Goal: Task Accomplishment & Management: Manage account settings

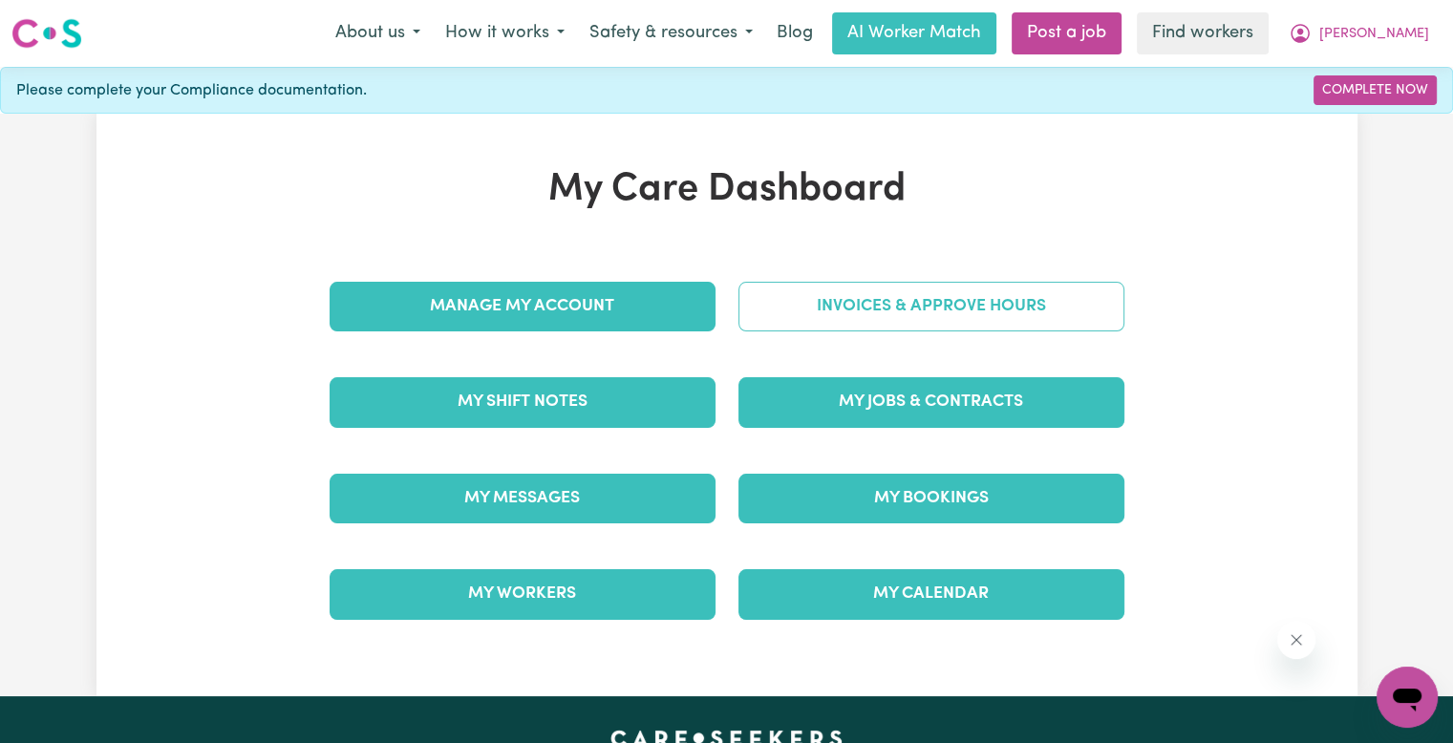
click at [1001, 314] on link "Invoices & Approve Hours" at bounding box center [932, 307] width 386 height 50
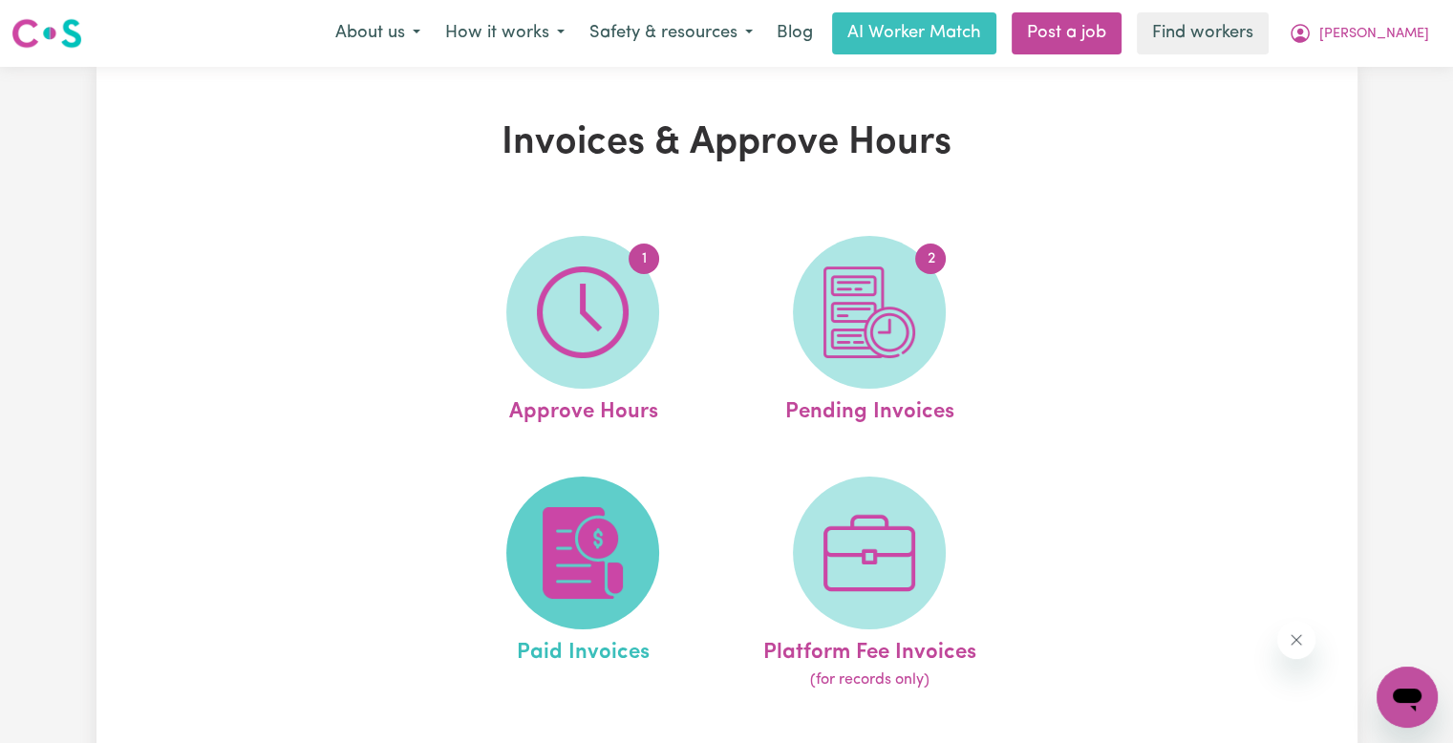
click at [606, 547] on img at bounding box center [583, 553] width 92 height 92
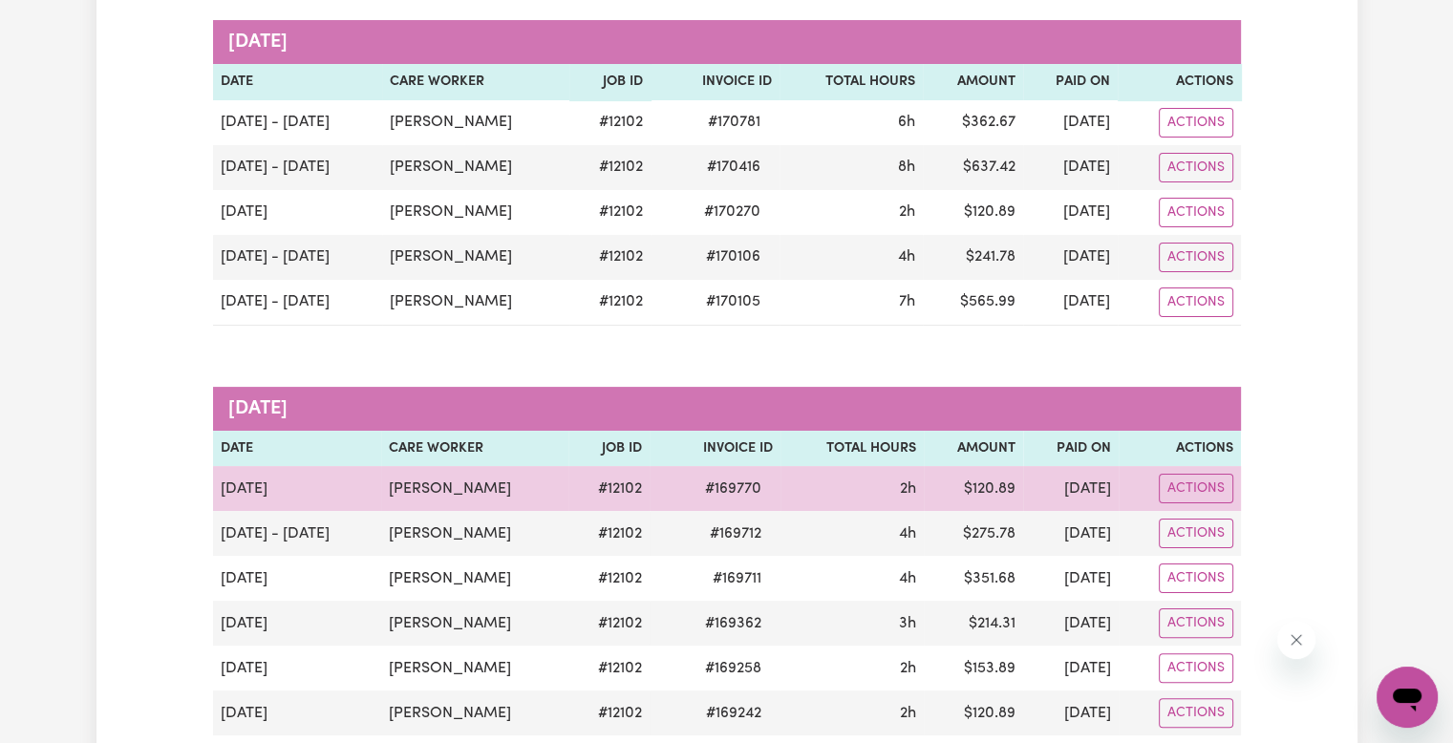
scroll to position [287, 0]
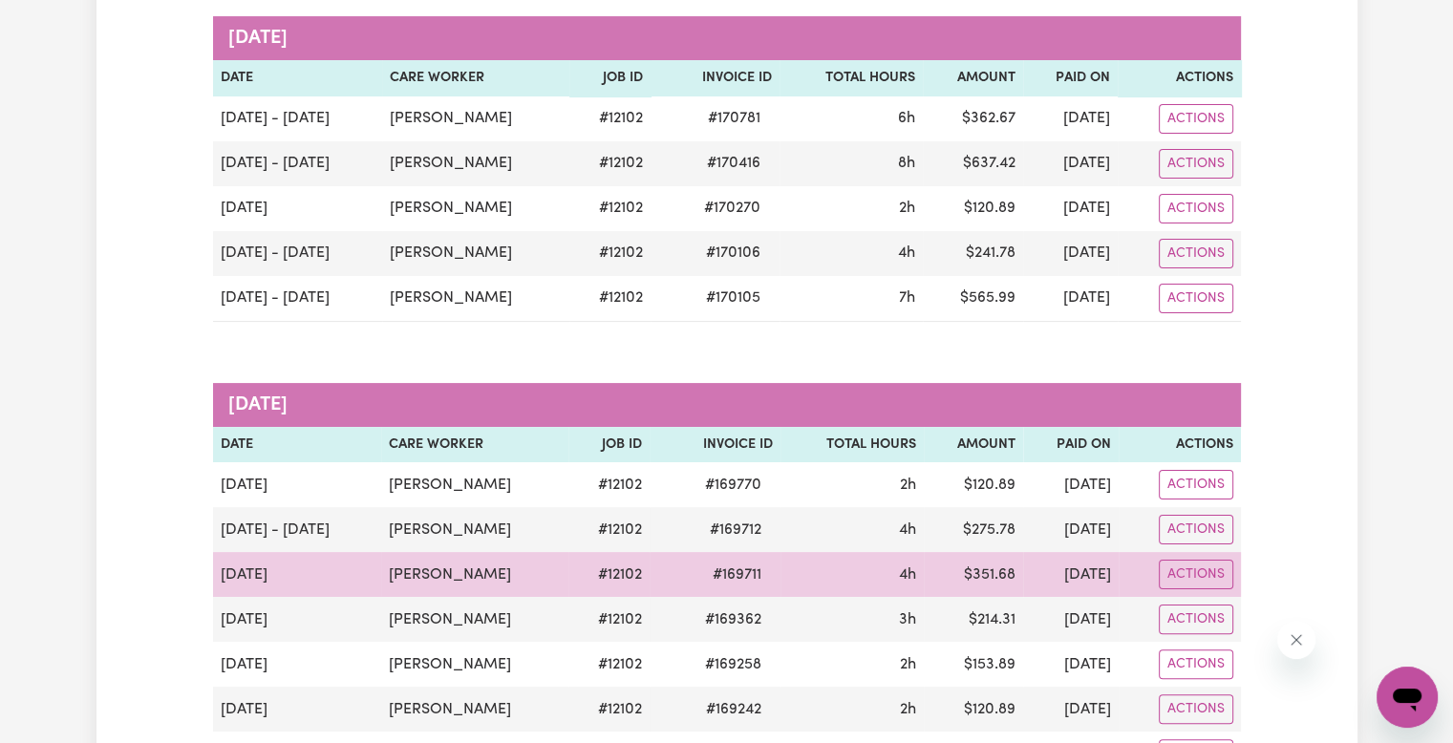
click at [712, 575] on span "# 169711" at bounding box center [737, 575] width 72 height 23
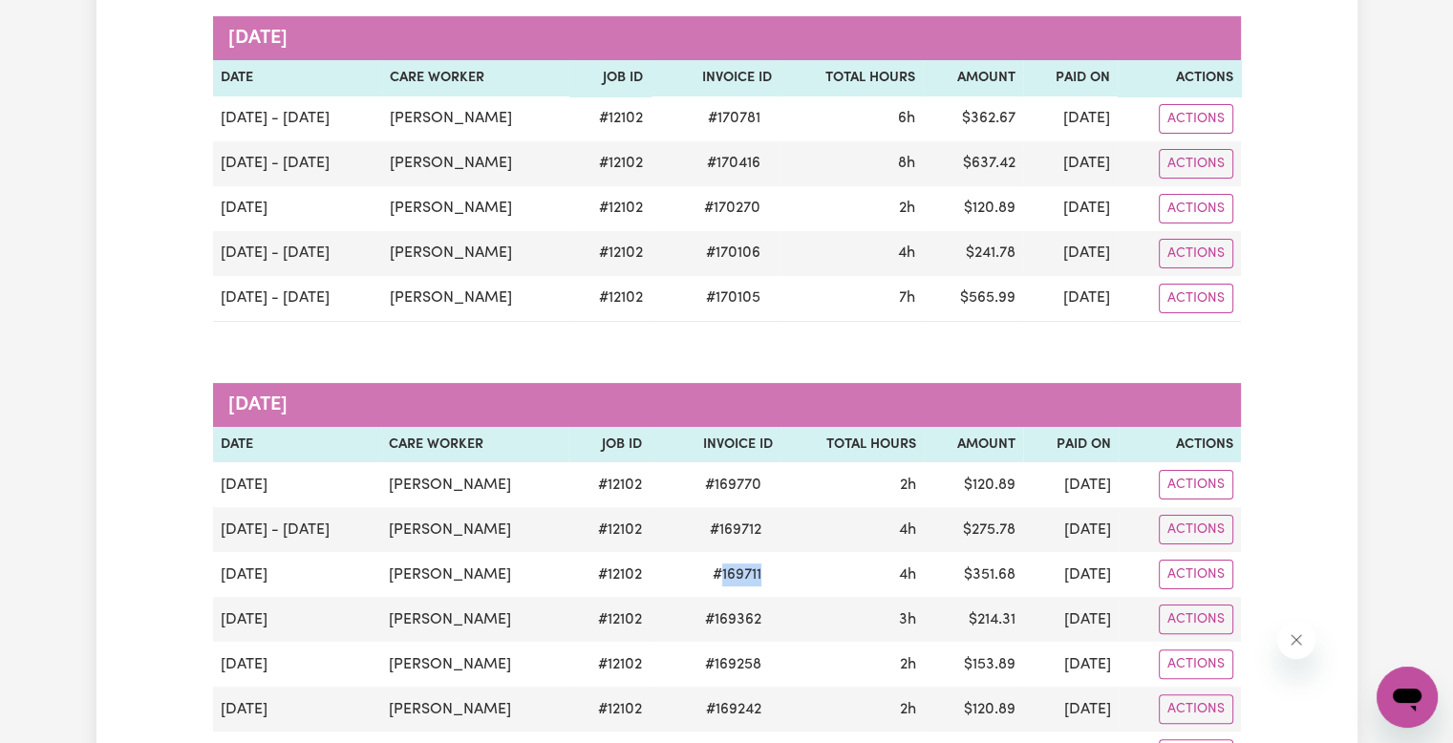
copy span "169711"
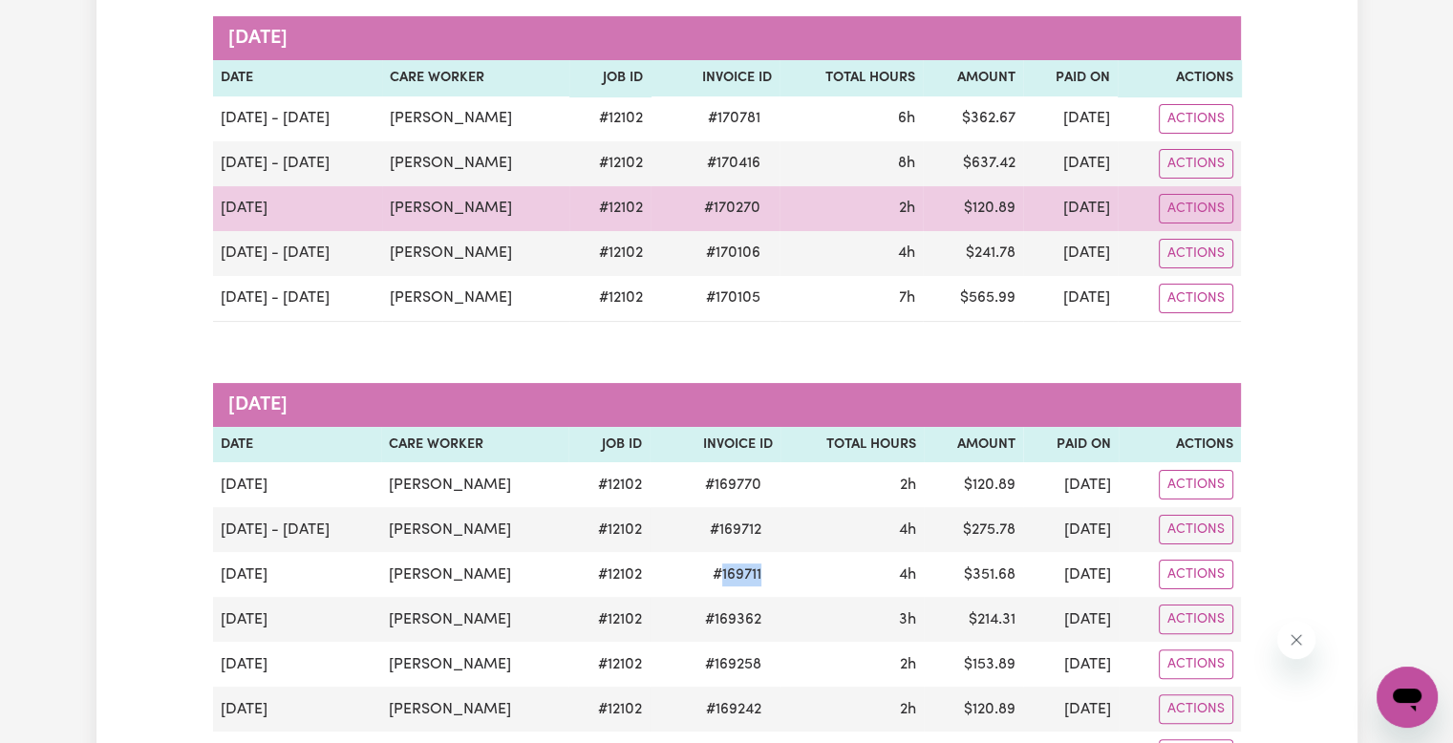
click at [693, 224] on td "# 170270" at bounding box center [715, 208] width 129 height 45
click at [693, 217] on span "# 170270" at bounding box center [732, 208] width 79 height 23
click at [697, 202] on span "# 170270" at bounding box center [732, 208] width 79 height 23
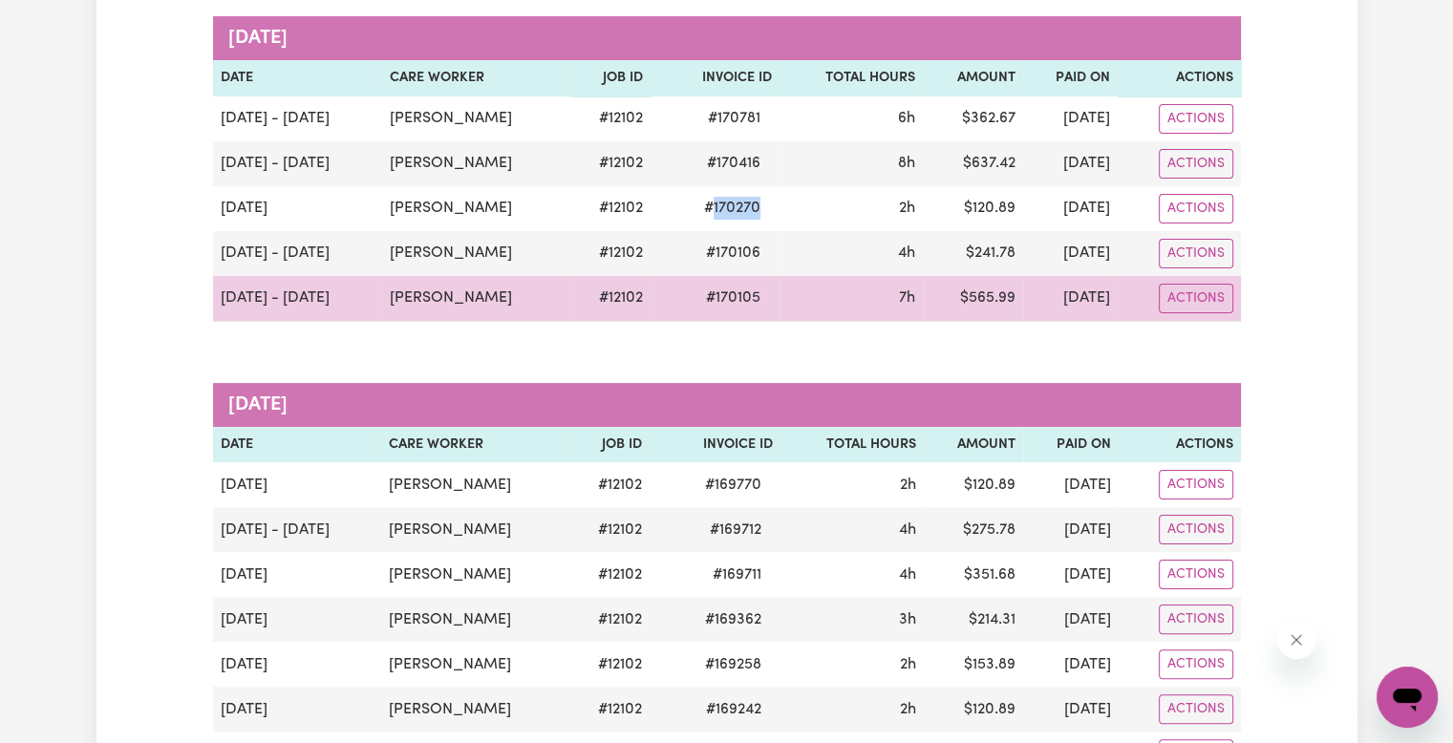
copy span "170270"
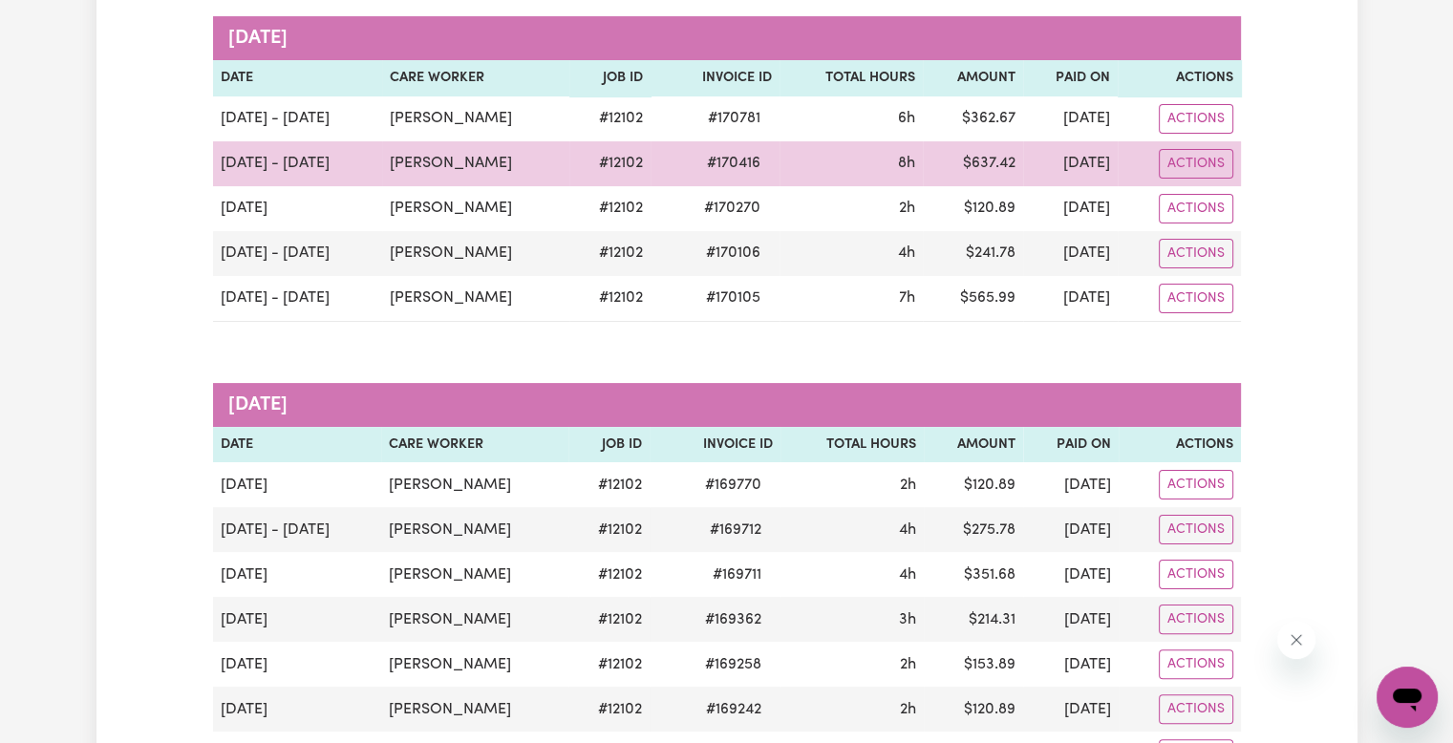
click at [701, 158] on span "# 170416" at bounding box center [734, 163] width 76 height 23
click at [707, 160] on span "# 170416" at bounding box center [734, 163] width 76 height 23
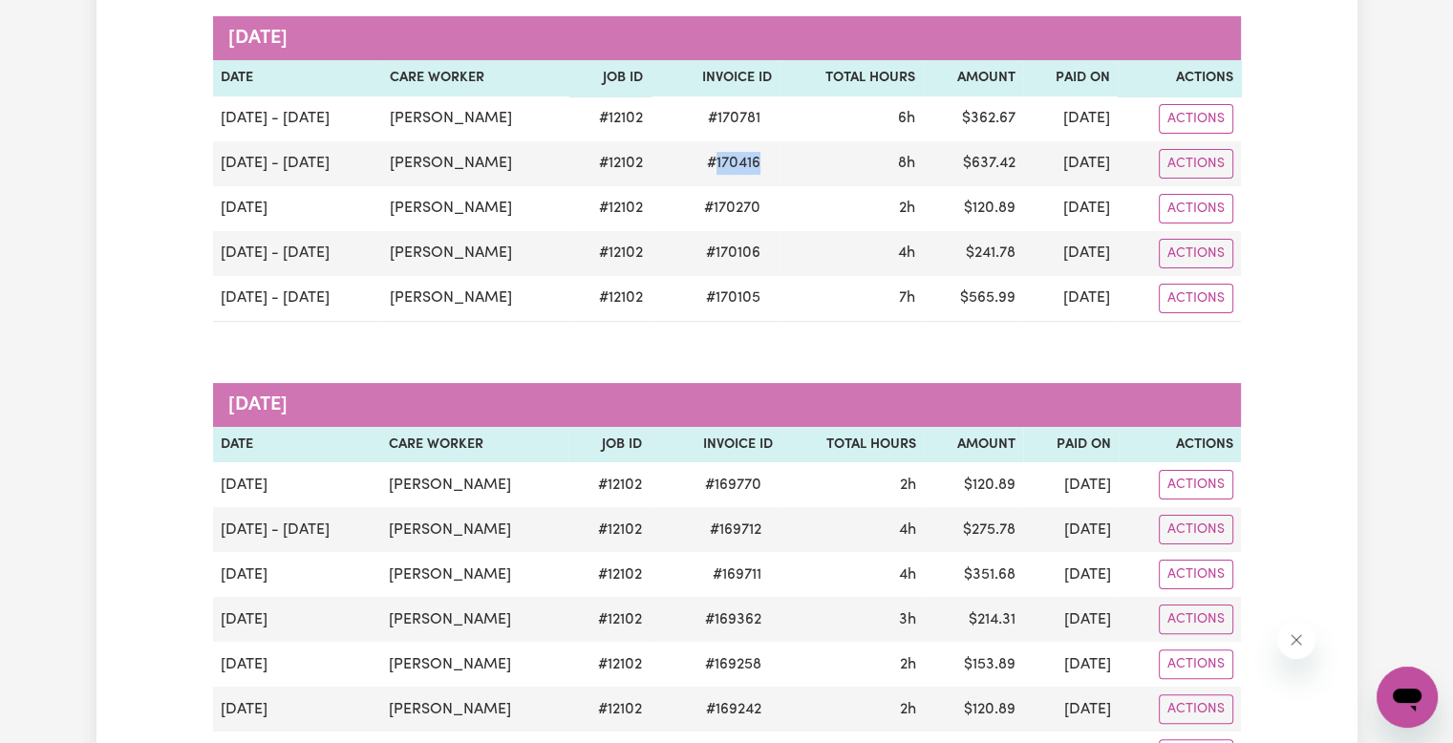
copy span "170416"
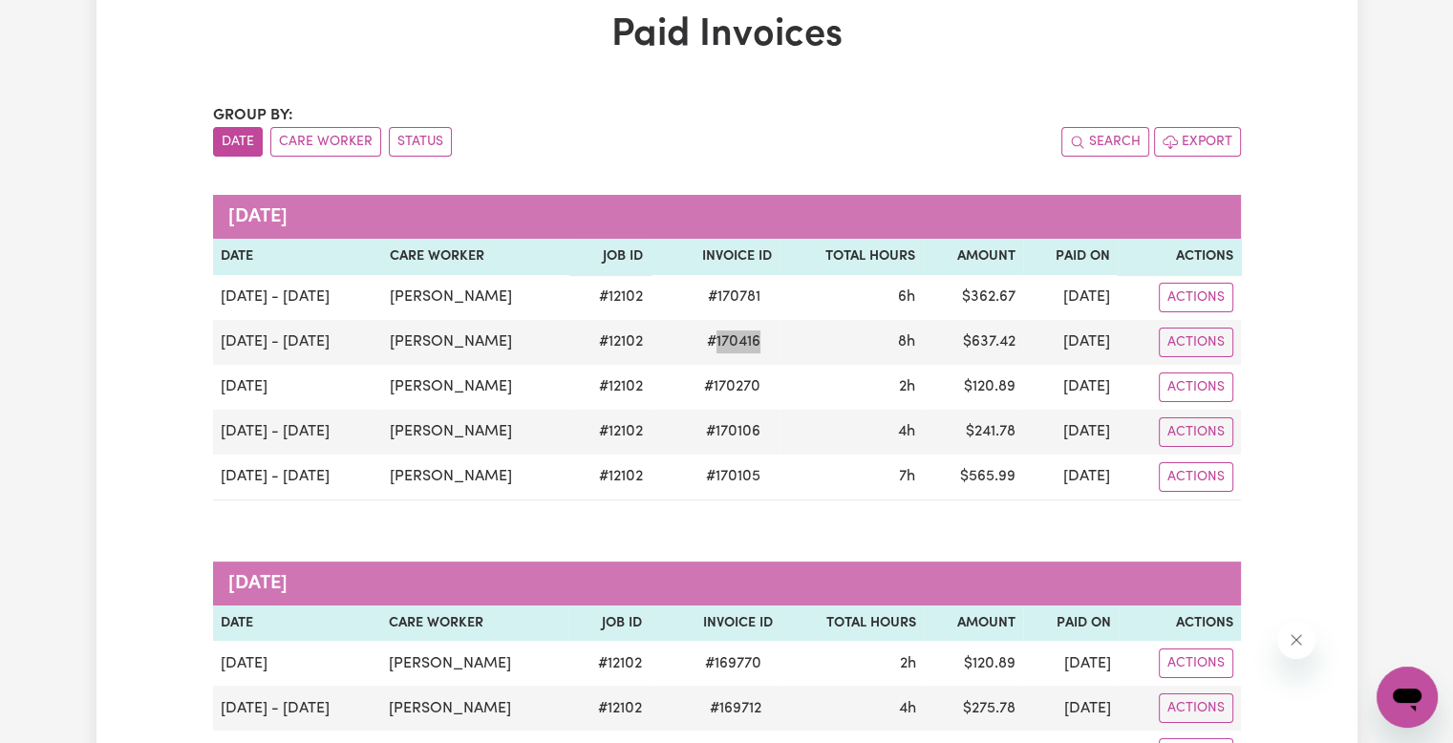
scroll to position [0, 0]
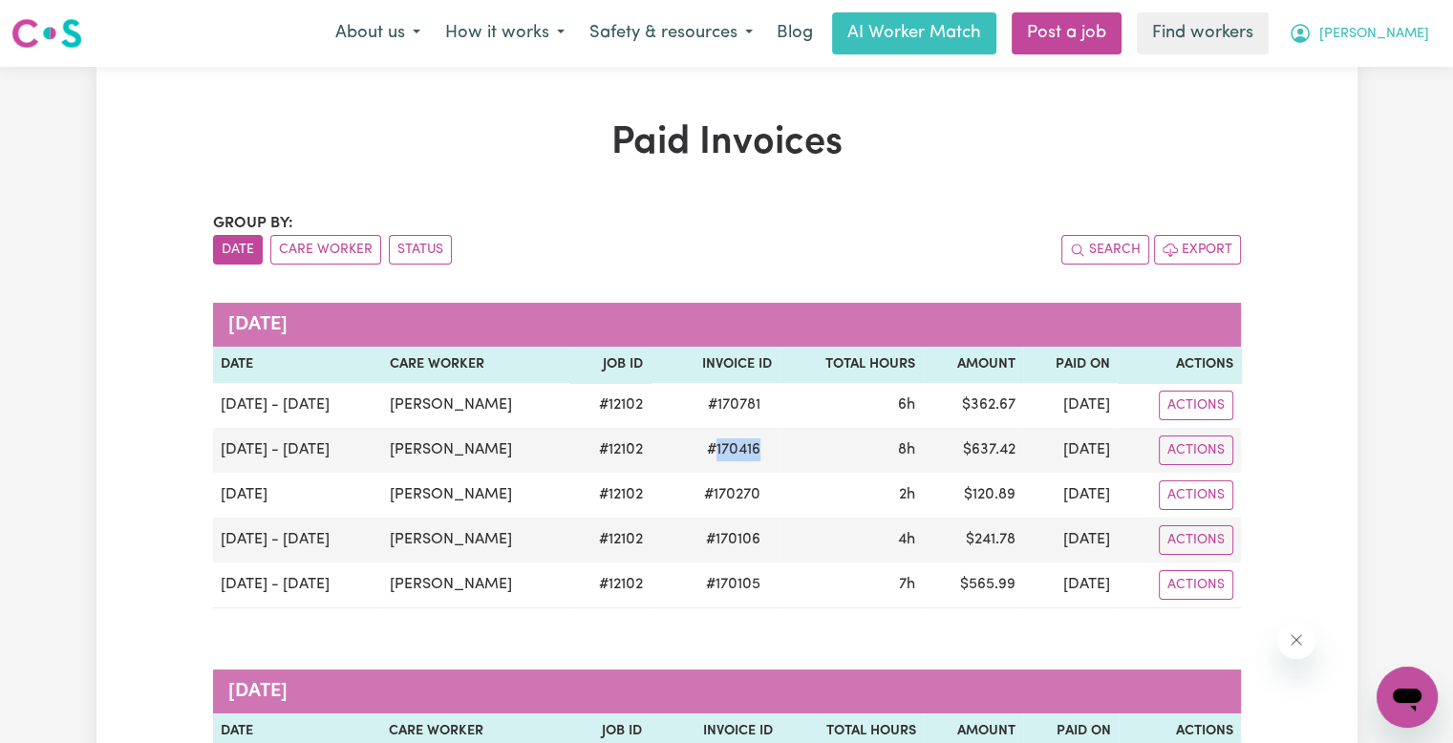
click at [1397, 39] on span "[PERSON_NAME]" at bounding box center [1374, 34] width 110 height 21
click at [1358, 109] on link "Logout" at bounding box center [1365, 110] width 151 height 36
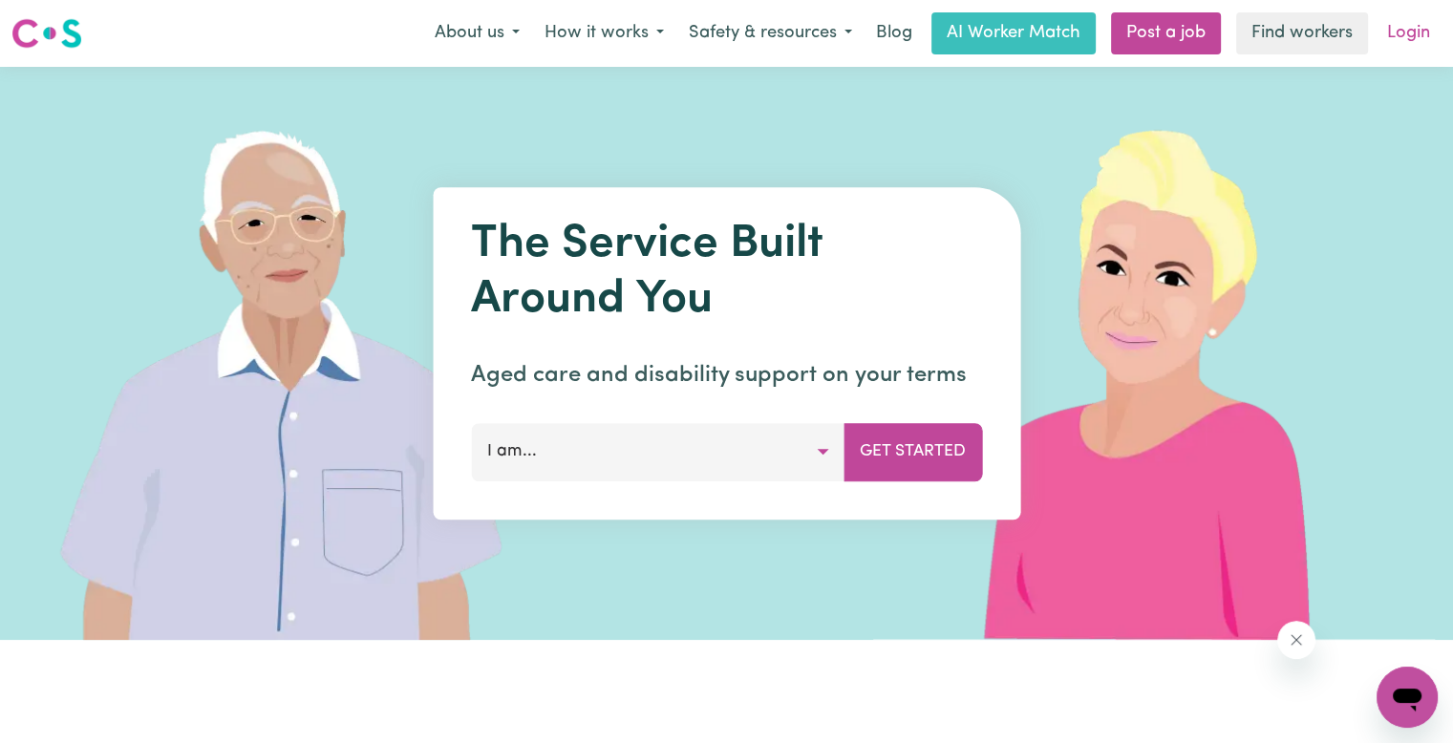
click at [1405, 35] on link "Login" at bounding box center [1409, 33] width 66 height 42
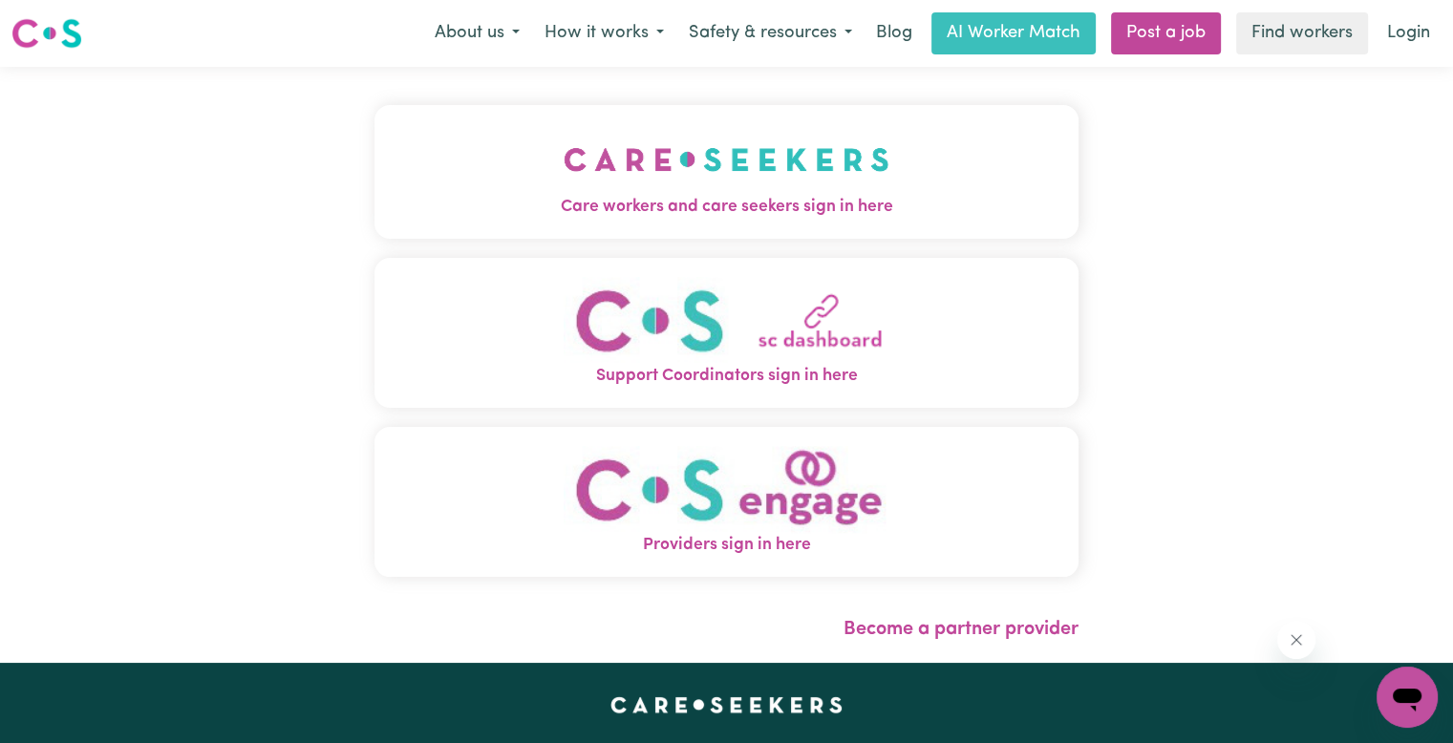
click at [564, 177] on img "Care workers and care seekers sign in here" at bounding box center [727, 159] width 326 height 71
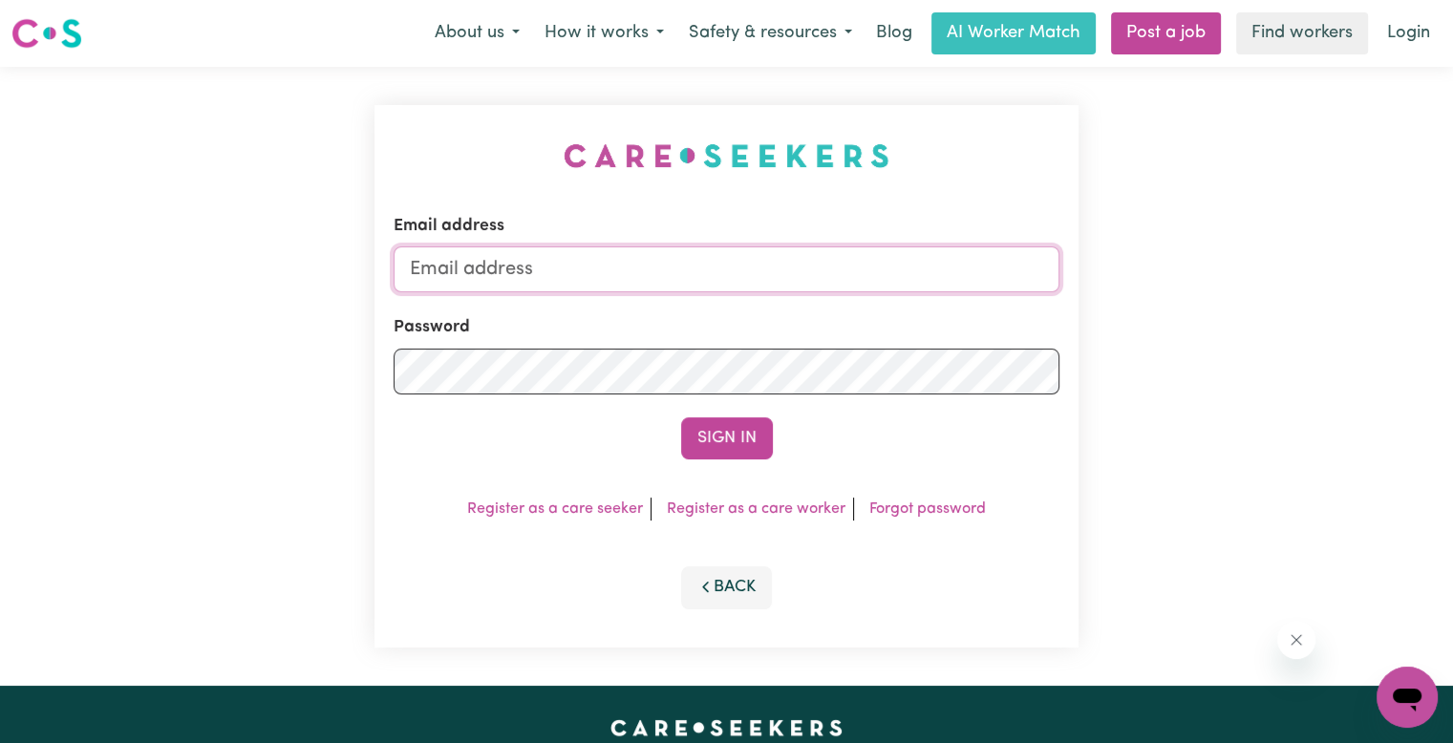
click at [576, 273] on input "Email address" at bounding box center [727, 270] width 666 height 46
drag, startPoint x: 507, startPoint y: 271, endPoint x: 1360, endPoint y: 340, distance: 855.0
click at [1360, 340] on div "Email address [EMAIL_ADDRESS][DOMAIN_NAME] Password Sign In Register as a care …" at bounding box center [726, 376] width 1453 height 619
click at [681, 418] on button "Sign In" at bounding box center [727, 439] width 92 height 42
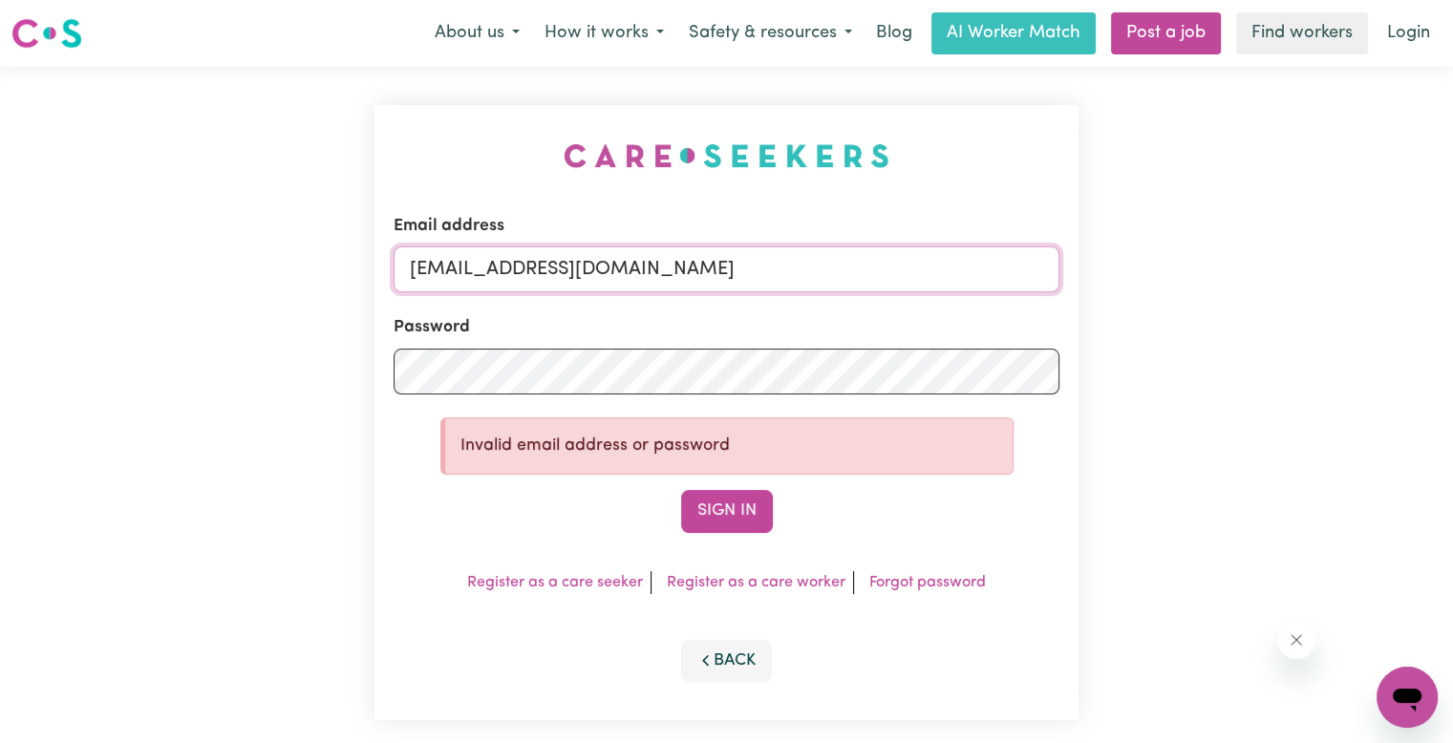
click at [531, 275] on input "[EMAIL_ADDRESS][DOMAIN_NAME]" at bounding box center [727, 270] width 666 height 46
type input "[EMAIL_ADDRESS][DOMAIN_NAME]"
click at [681, 490] on button "Sign In" at bounding box center [727, 511] width 92 height 42
